Goal: Navigation & Orientation: Find specific page/section

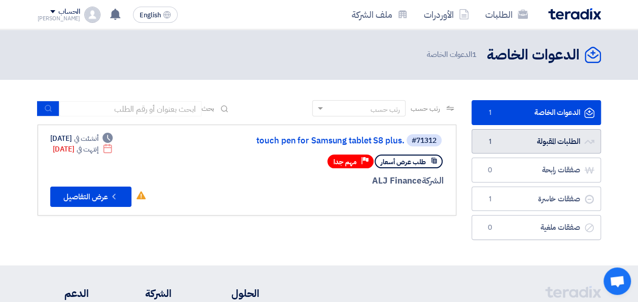
click at [546, 145] on link "الطلبات المقبولة الطلبات المقبولة 1" at bounding box center [536, 141] width 129 height 25
